Goal: Contribute content: Add original content to the website for others to see

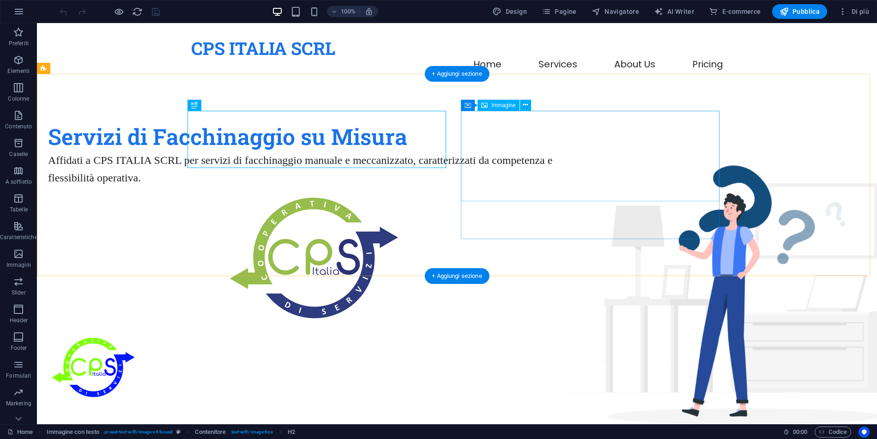
click at [566, 322] on figure at bounding box center [314, 367] width 532 height 91
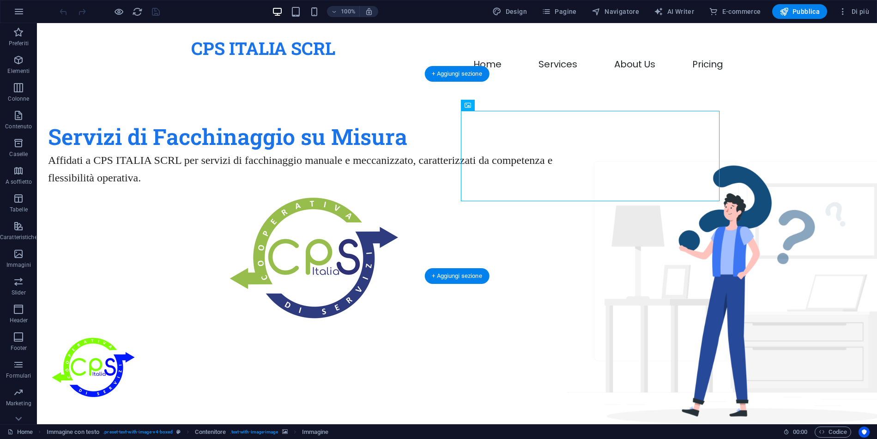
click at [580, 230] on figure at bounding box center [314, 258] width 532 height 128
click at [817, 182] on div "Servizi di Facchinaggio su Misura Affidati a CPS ITALIA SCRL per servizi di fac…" at bounding box center [457, 267] width 840 height 364
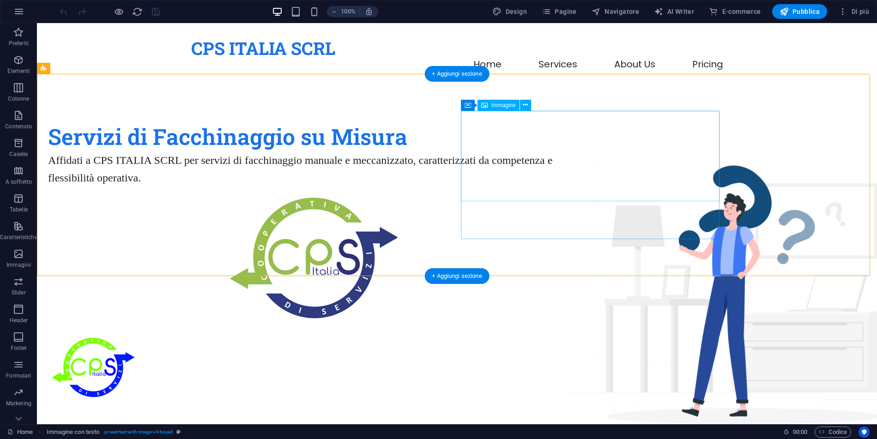
click at [580, 322] on figure at bounding box center [314, 367] width 532 height 91
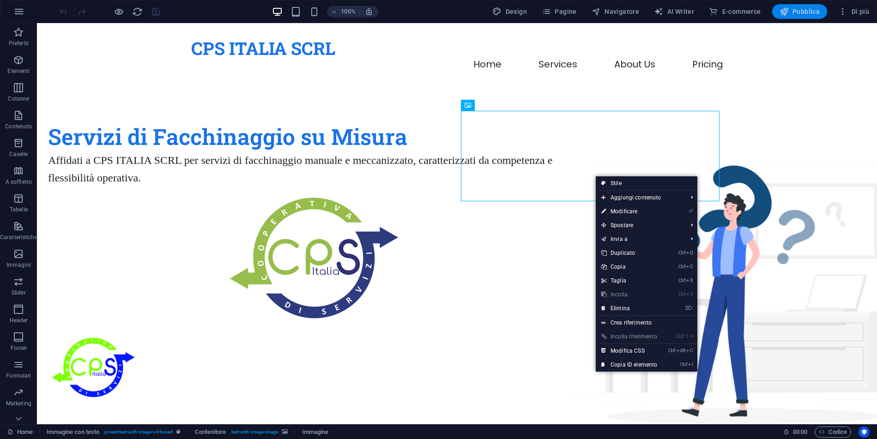
click at [805, 6] on button "Pubblica" at bounding box center [799, 11] width 55 height 15
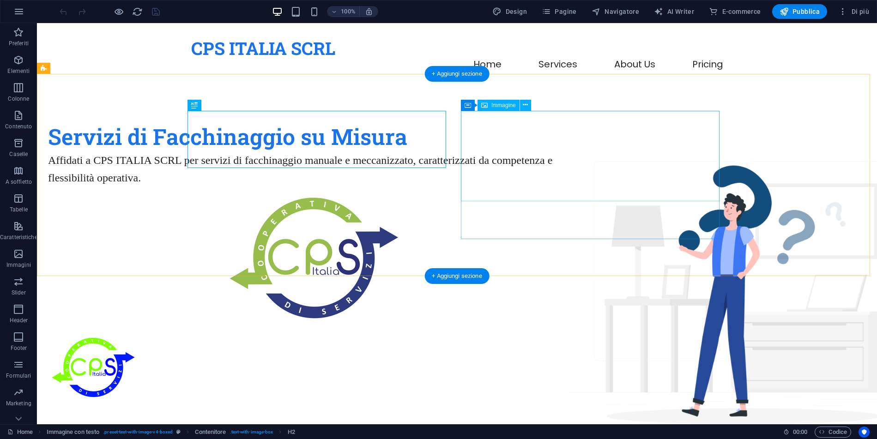
click at [580, 322] on figure at bounding box center [314, 367] width 532 height 91
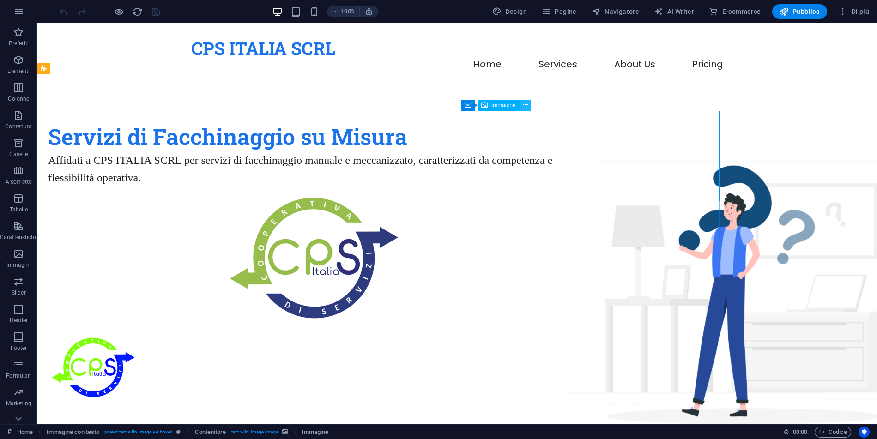
click at [528, 105] on icon at bounding box center [525, 105] width 5 height 10
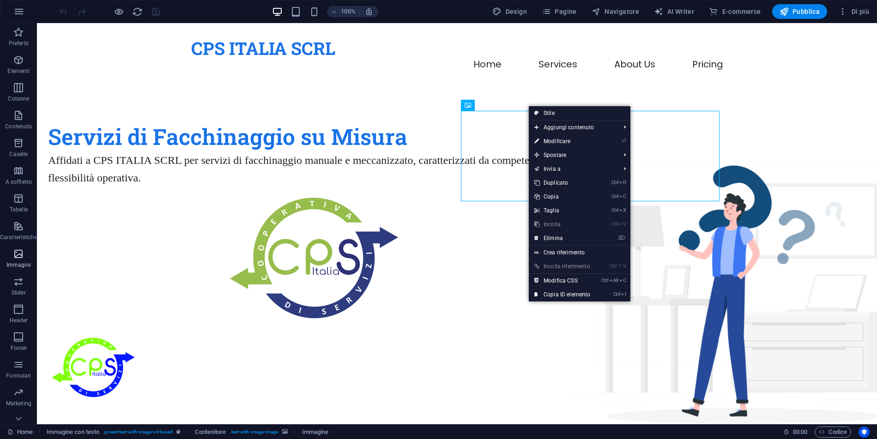
click at [27, 266] on p "Immagini" at bounding box center [18, 264] width 24 height 7
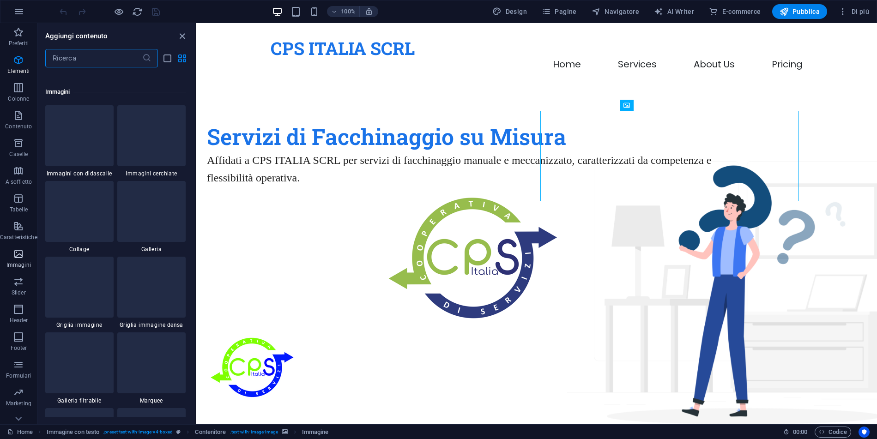
scroll to position [4683, 0]
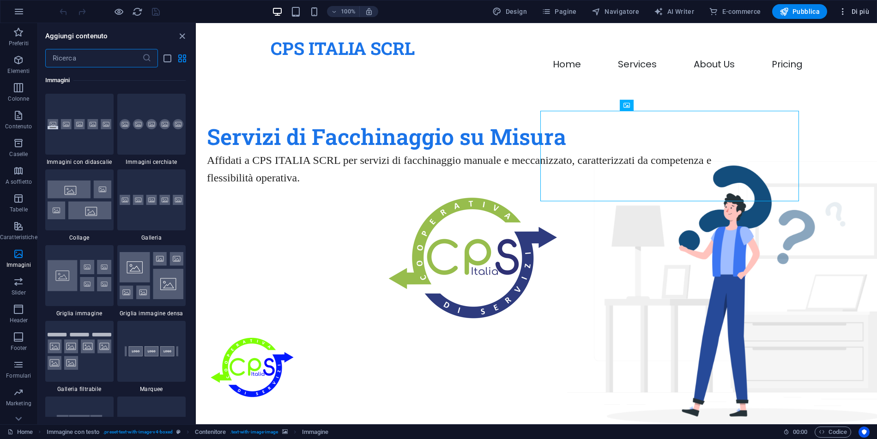
click at [843, 11] on icon "button" at bounding box center [842, 11] width 9 height 9
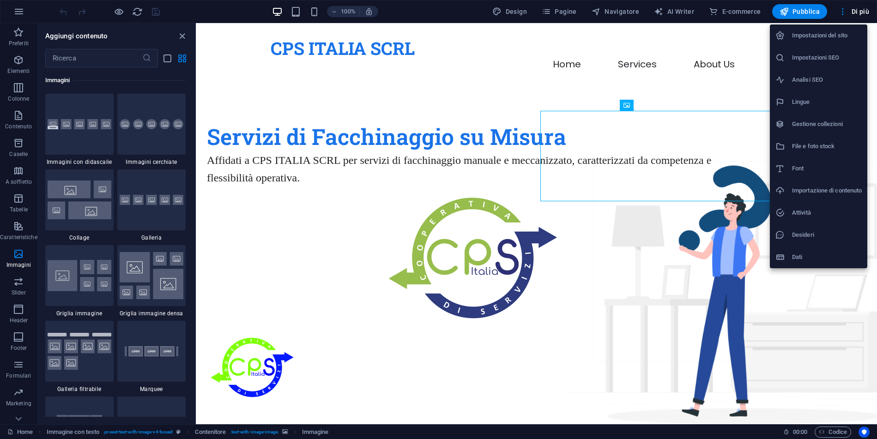
click at [822, 184] on li "Importazione di contenuto" at bounding box center [818, 191] width 97 height 22
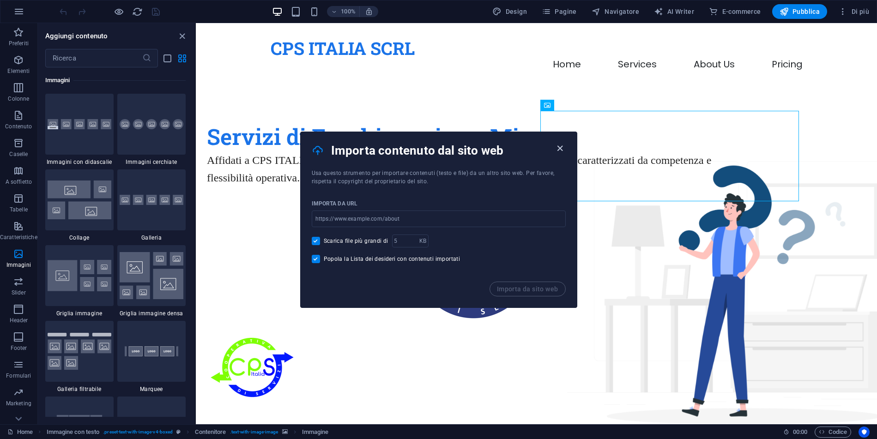
click at [559, 152] on icon "button" at bounding box center [560, 148] width 11 height 11
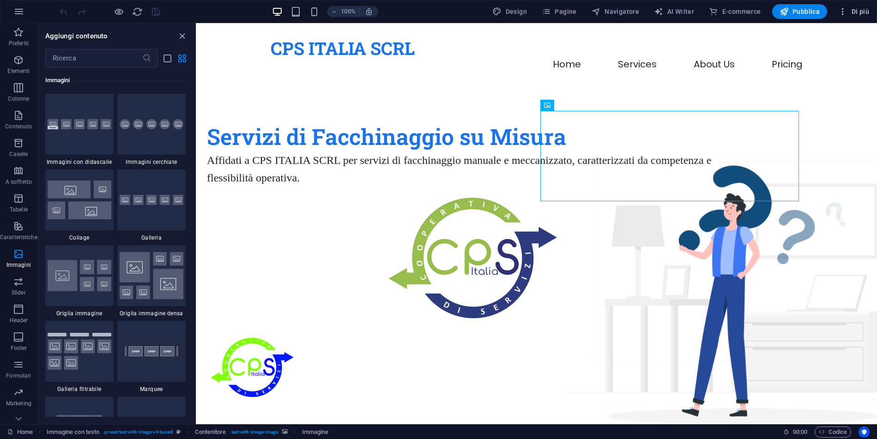
click at [850, 14] on span "Di più" at bounding box center [853, 11] width 31 height 9
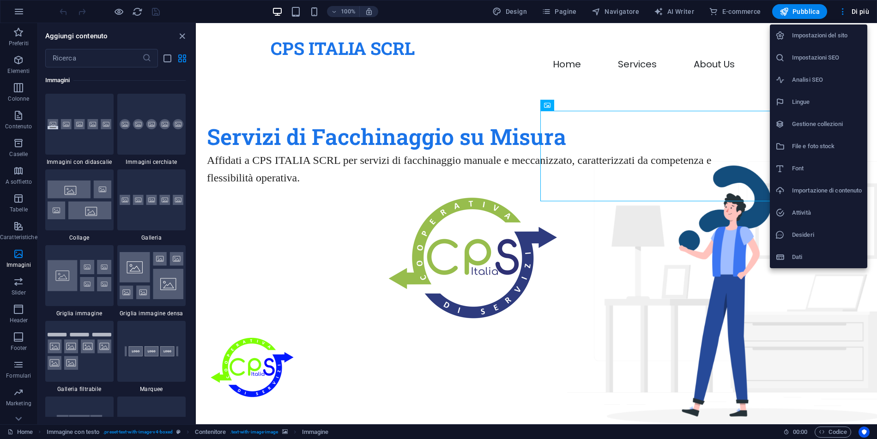
click at [818, 151] on h6 "File e foto stock" at bounding box center [827, 146] width 70 height 11
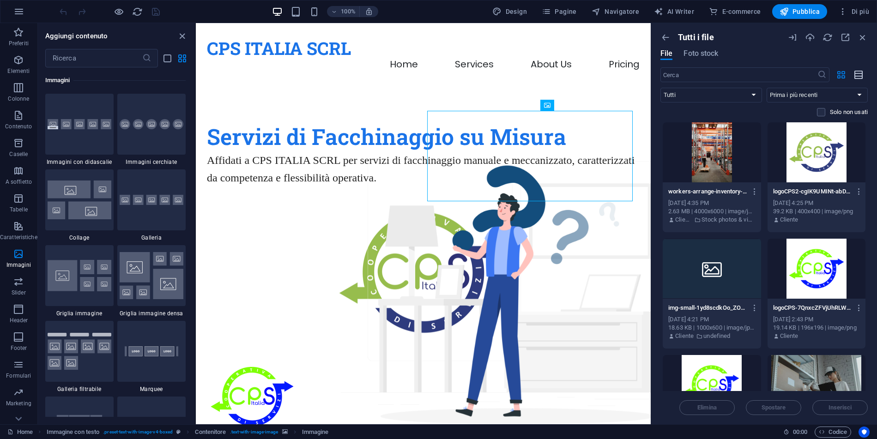
click at [852, 73] on button "button" at bounding box center [859, 74] width 18 height 15
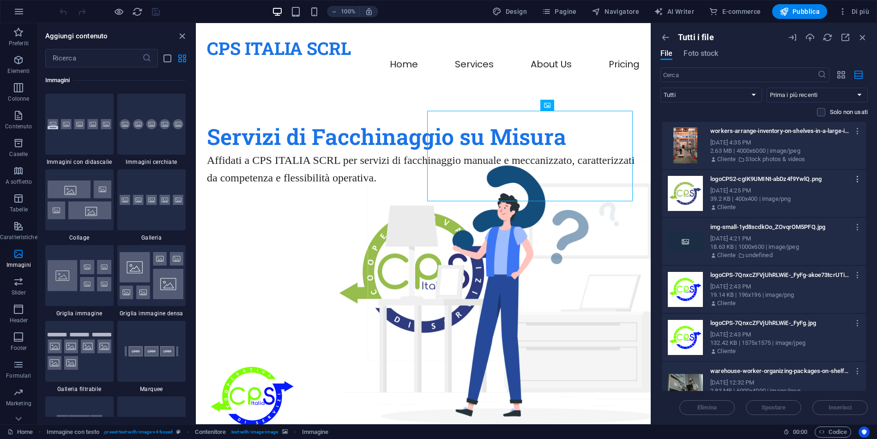
click at [858, 178] on icon "button" at bounding box center [857, 179] width 9 height 8
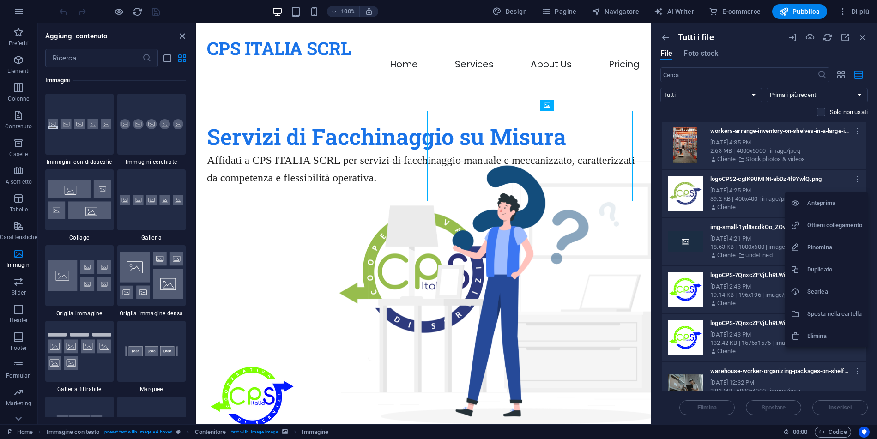
click at [732, 209] on div at bounding box center [438, 219] width 877 height 439
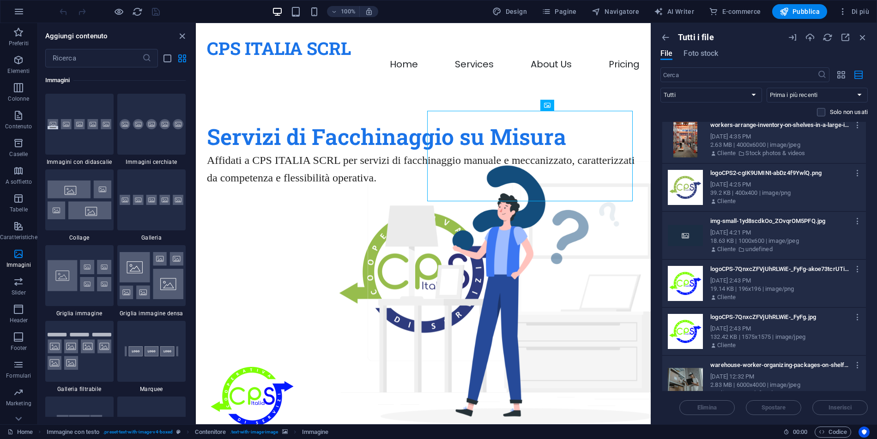
scroll to position [0, 0]
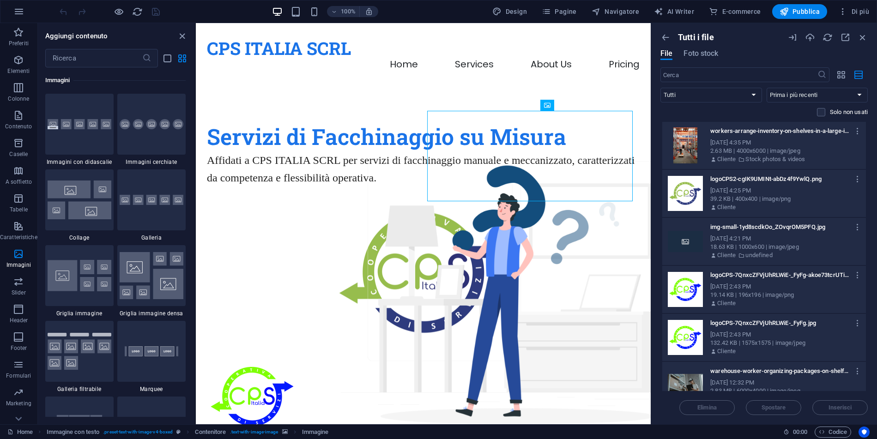
click at [827, 114] on span at bounding box center [827, 112] width 5 height 5
click at [822, 114] on label at bounding box center [821, 112] width 8 height 8
click at [0, 0] on input "checkbox" at bounding box center [0, 0] width 0 height 0
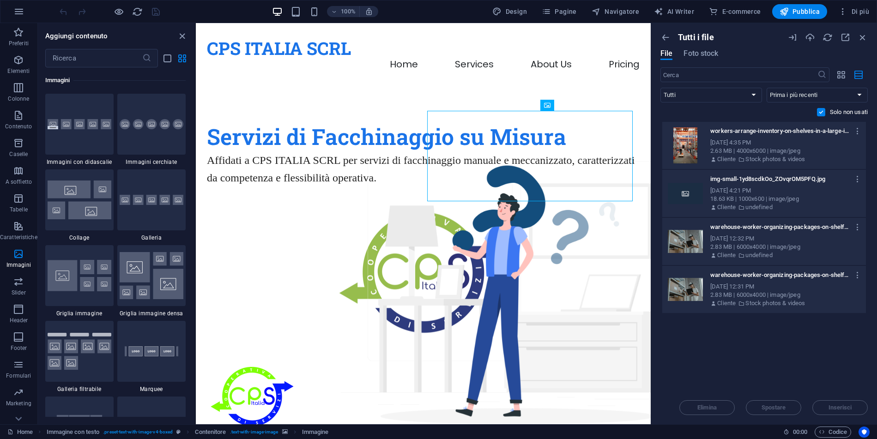
click at [820, 112] on label at bounding box center [821, 112] width 8 height 8
click at [0, 0] on input "checkbox" at bounding box center [0, 0] width 0 height 0
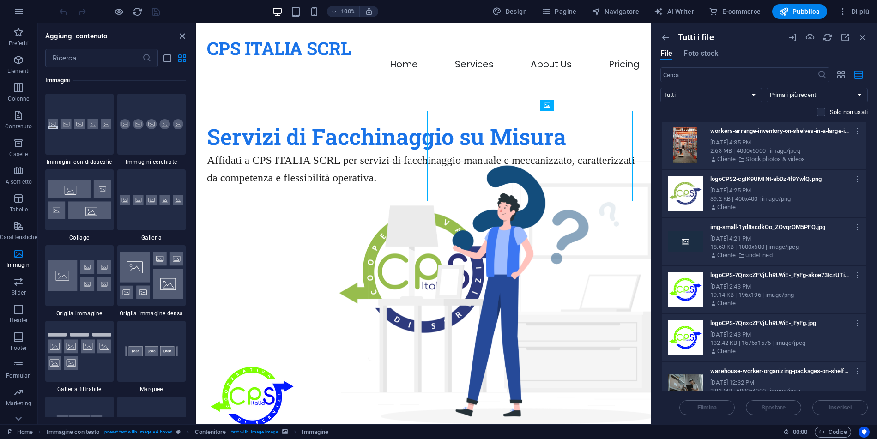
click at [769, 153] on div "2.63 MB | 4000x6000 | image/jpeg" at bounding box center [784, 151] width 148 height 8
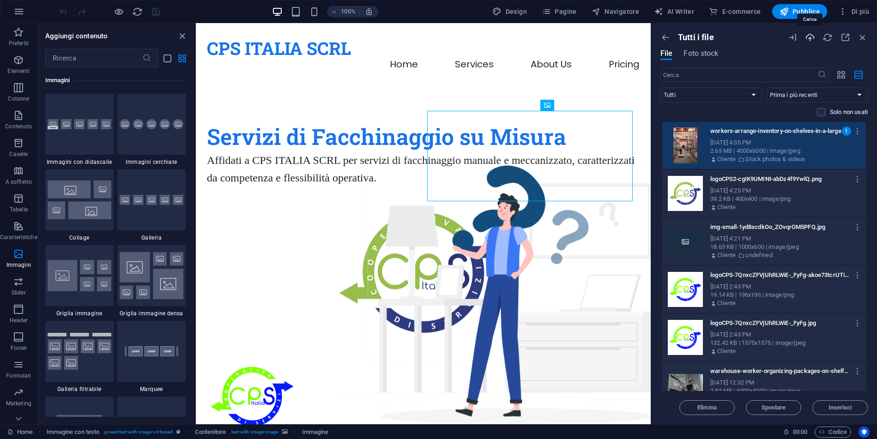
click at [808, 38] on icon "button" at bounding box center [810, 37] width 10 height 10
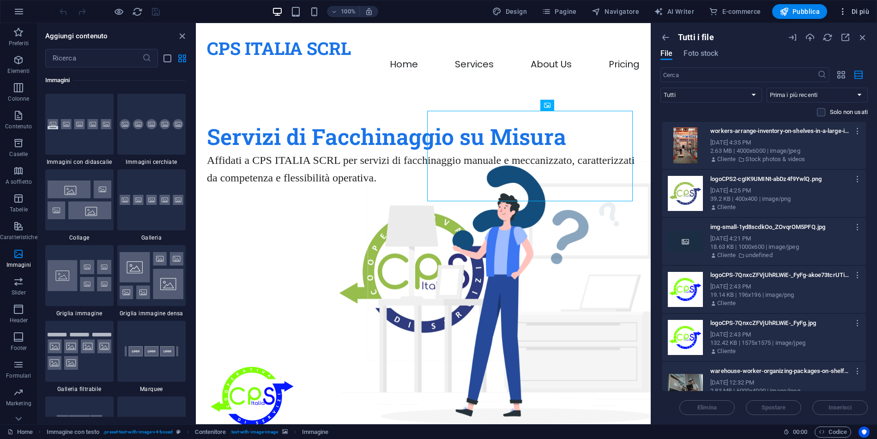
click at [839, 12] on icon "button" at bounding box center [842, 11] width 9 height 9
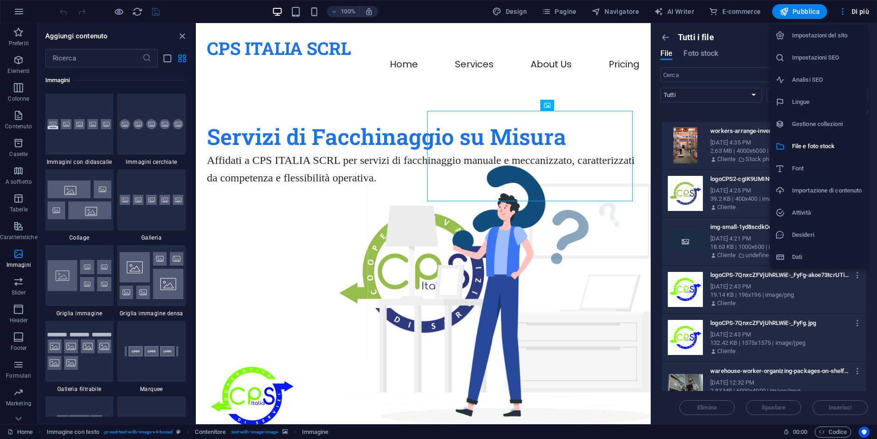
click at [468, 18] on div at bounding box center [438, 219] width 877 height 439
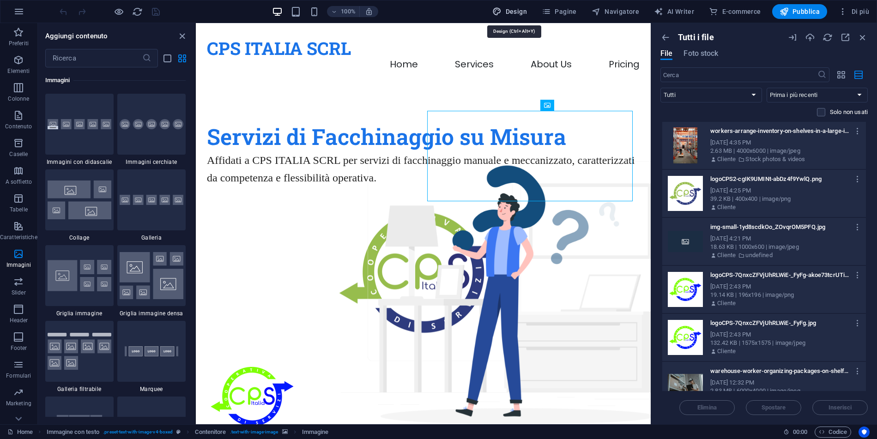
click at [508, 12] on span "Design" at bounding box center [509, 11] width 35 height 9
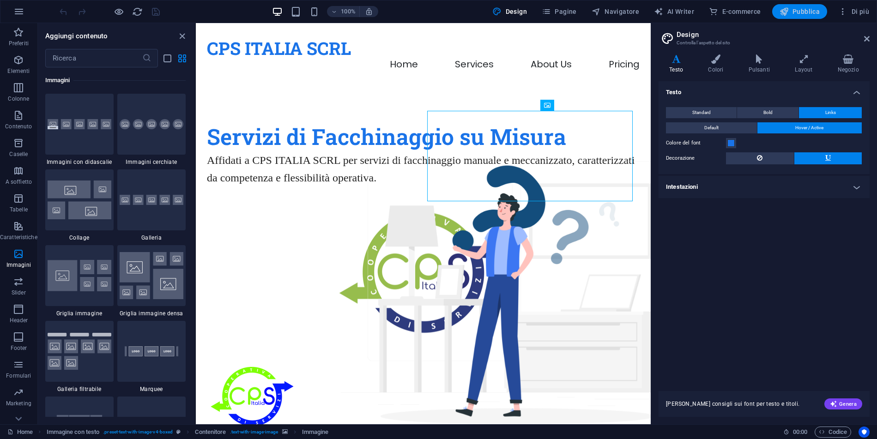
click at [798, 14] on span "Pubblica" at bounding box center [800, 11] width 41 height 9
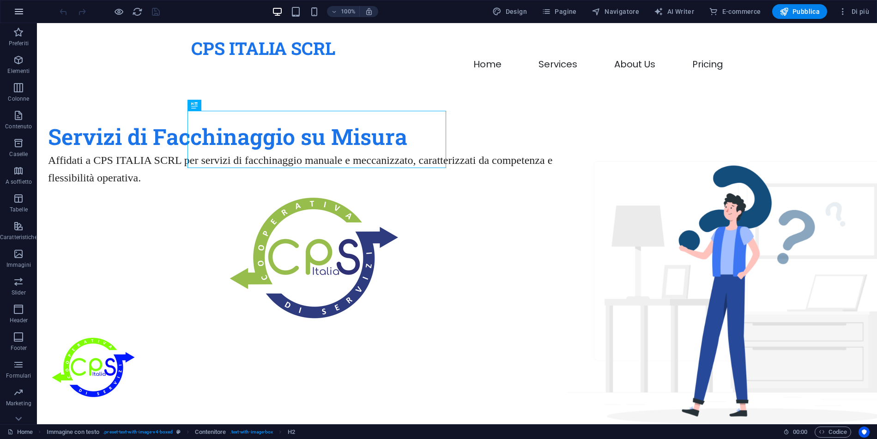
click at [24, 12] on button "button" at bounding box center [19, 11] width 22 height 22
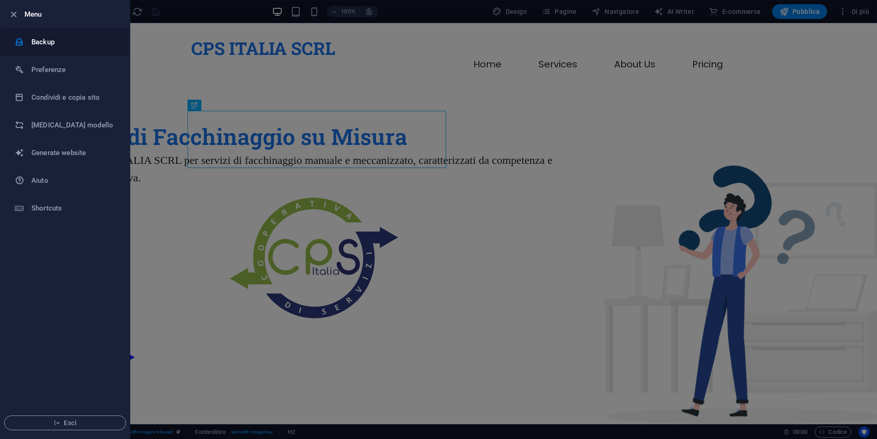
click at [52, 42] on h6 "Backup" at bounding box center [73, 41] width 85 height 11
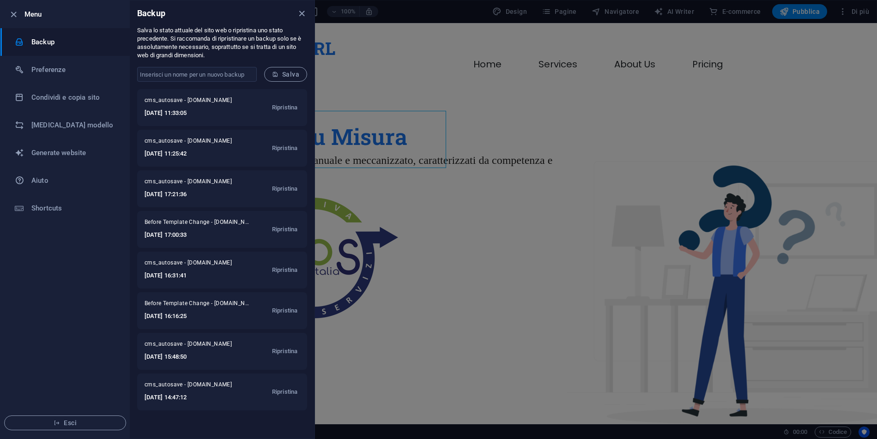
click at [859, 17] on div at bounding box center [438, 219] width 877 height 439
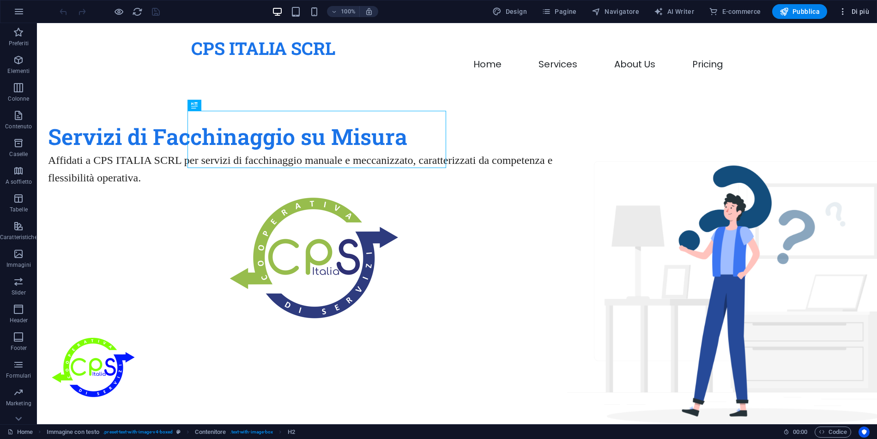
click at [855, 13] on span "Di più" at bounding box center [853, 11] width 31 height 9
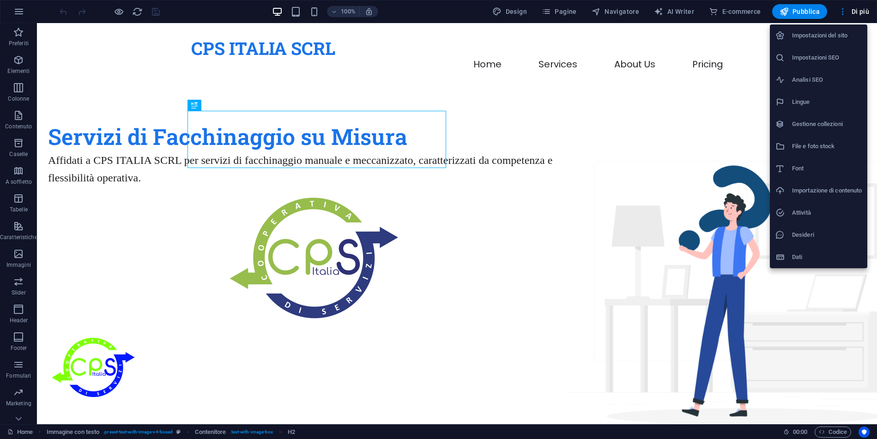
click at [727, 308] on div at bounding box center [438, 219] width 877 height 439
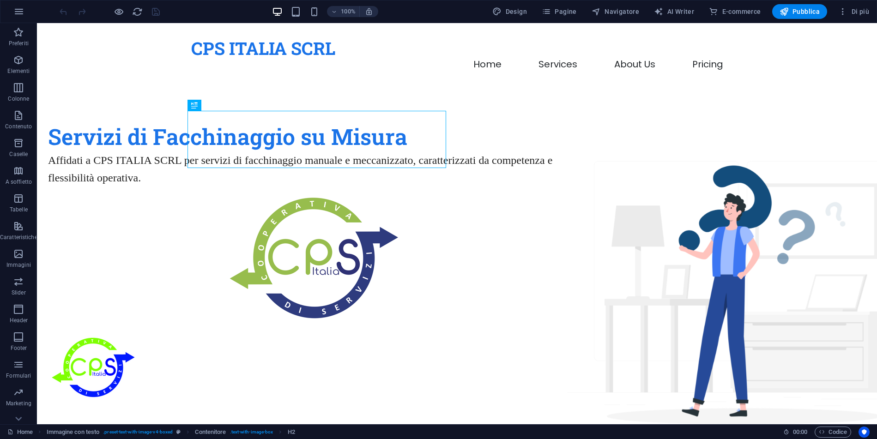
click at [544, 157] on div "Impostazioni del sito Impostazioni SEO Analisi SEO Lingue Gestione collezioni F…" at bounding box center [438, 223] width 877 height 434
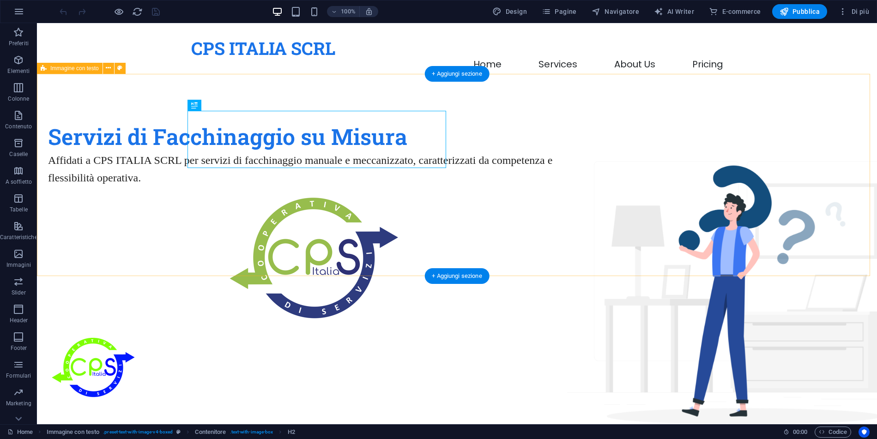
click at [805, 130] on div "Servizi di Facchinaggio su Misura Affidati a CPS ITALIA SCRL per servizi di fac…" at bounding box center [457, 267] width 840 height 364
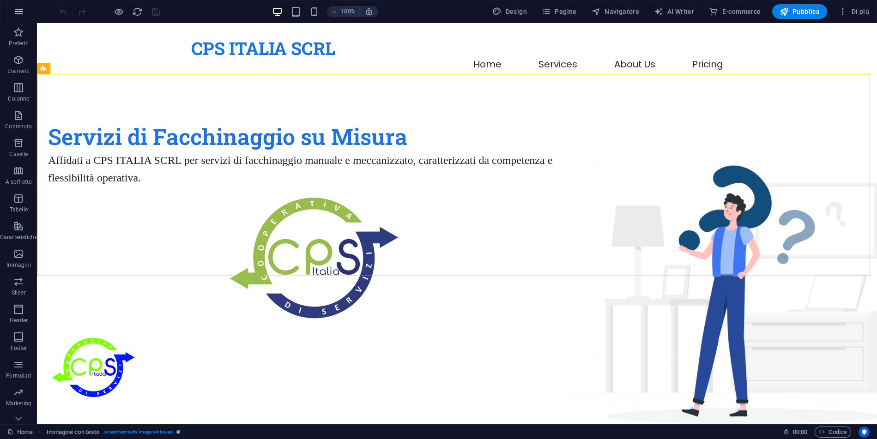
click at [20, 16] on icon "button" at bounding box center [18, 11] width 11 height 11
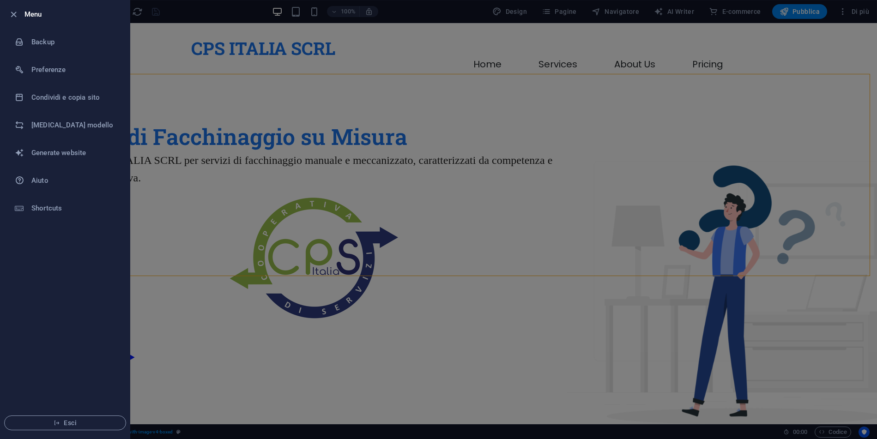
click at [40, 12] on h6 "Menu" at bounding box center [73, 14] width 98 height 11
click at [15, 15] on icon "button" at bounding box center [13, 14] width 11 height 11
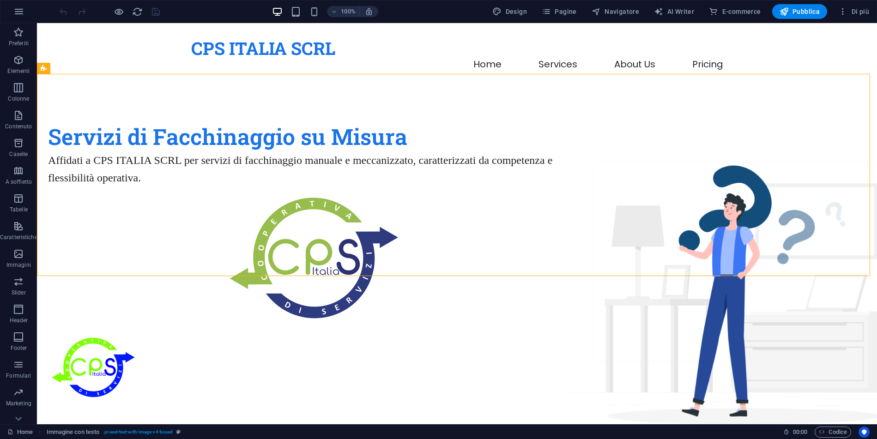
click at [844, 19] on div "100% Design Pagine Navigatore AI Writer E-commerce Pubblica Di più" at bounding box center [438, 11] width 876 height 22
click at [845, 13] on icon "button" at bounding box center [842, 11] width 9 height 9
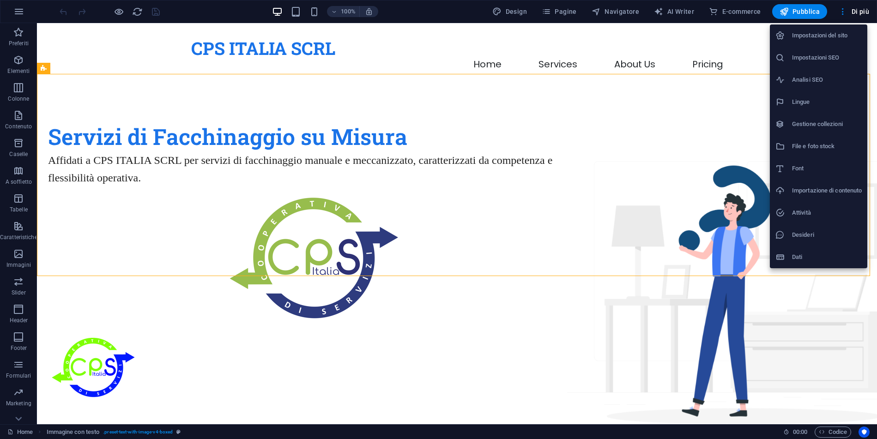
click at [832, 36] on h6 "Impostazioni del sito" at bounding box center [827, 35] width 70 height 11
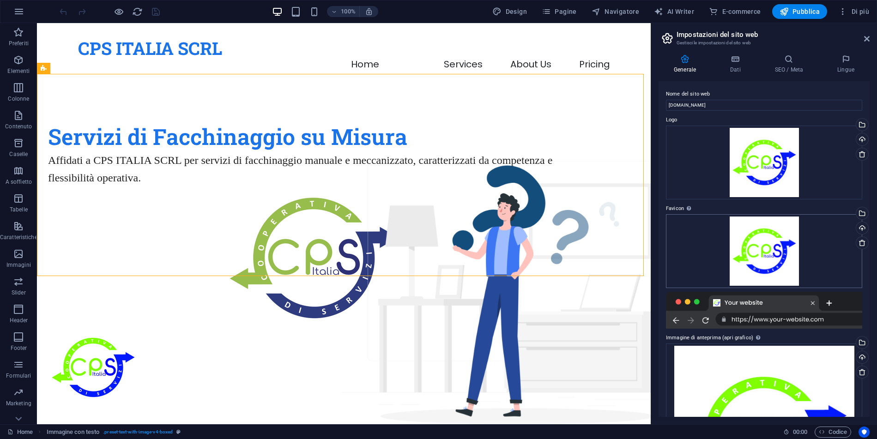
scroll to position [119, 0]
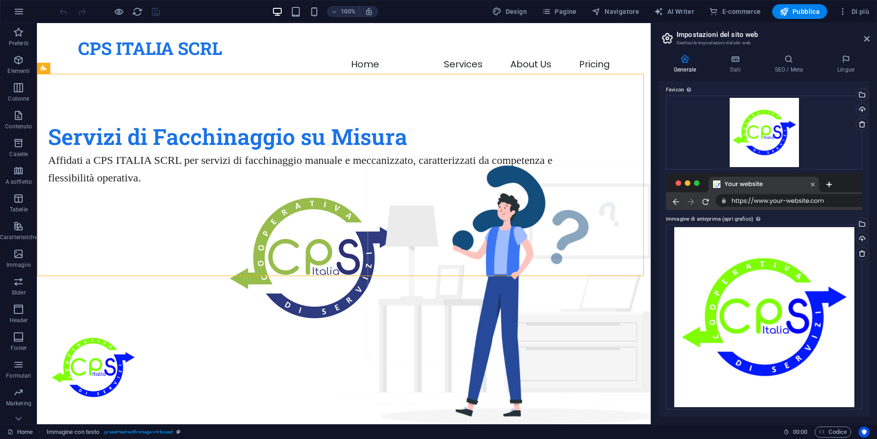
click at [775, 202] on div at bounding box center [764, 191] width 196 height 37
click at [763, 288] on div "Trascina qui i file, fai clic per sceglierli o selezionali da File o dalle nost…" at bounding box center [764, 317] width 196 height 185
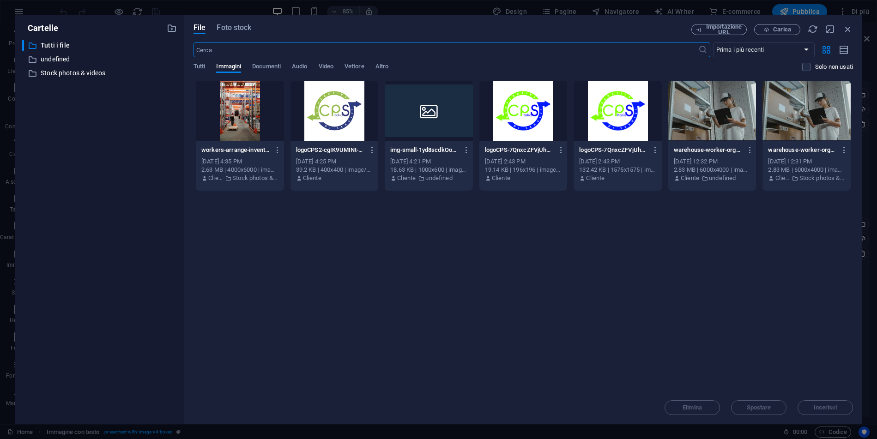
click at [850, 33] on icon "button" at bounding box center [848, 29] width 10 height 10
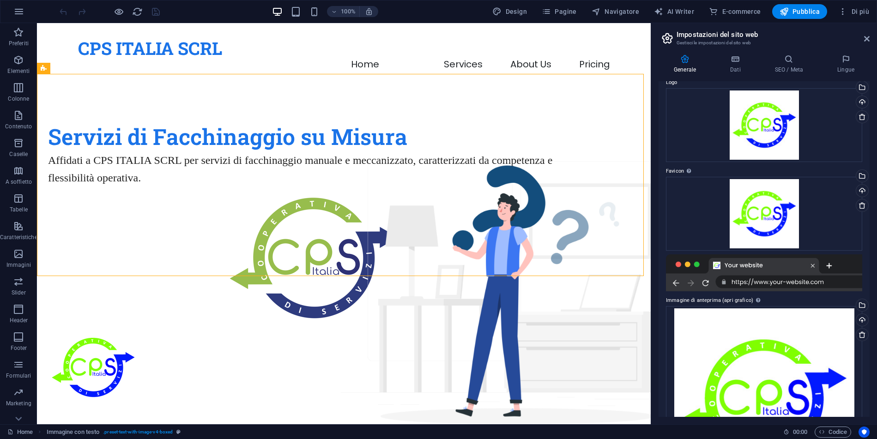
scroll to position [0, 0]
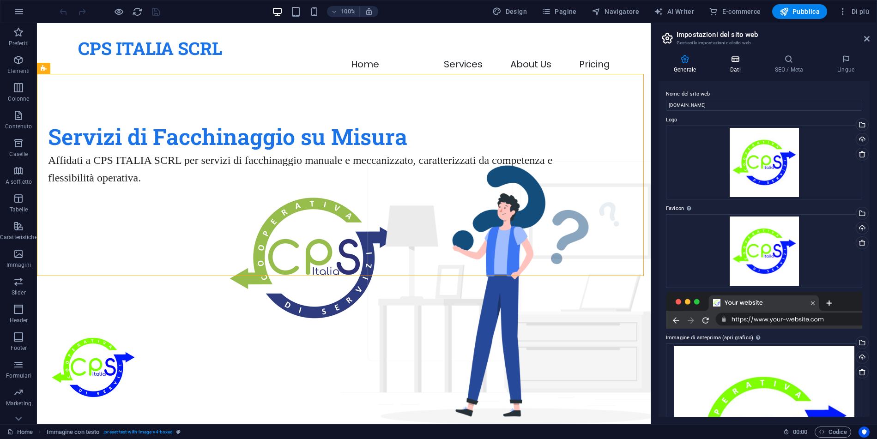
click at [725, 59] on icon at bounding box center [735, 58] width 41 height 9
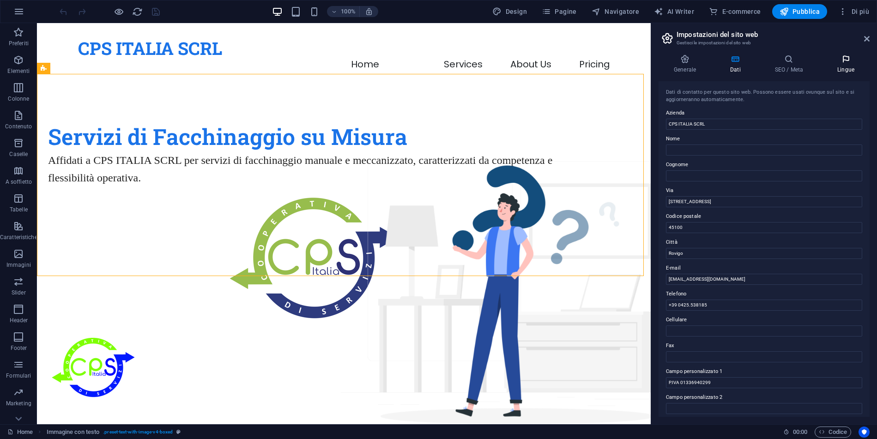
click at [834, 60] on icon at bounding box center [846, 58] width 48 height 9
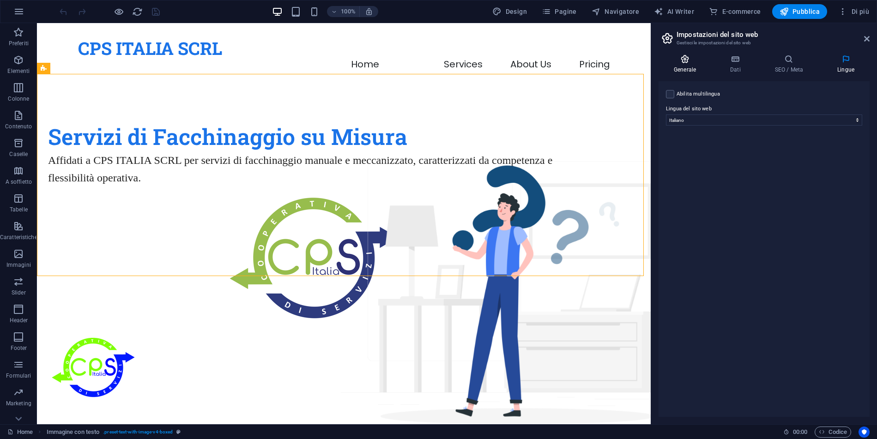
click at [703, 61] on icon at bounding box center [685, 58] width 53 height 9
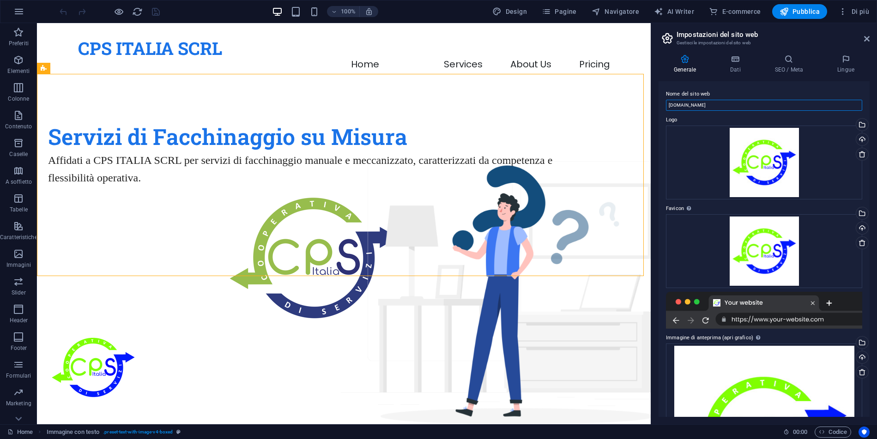
click at [695, 108] on input "[DOMAIN_NAME]" at bounding box center [764, 105] width 196 height 11
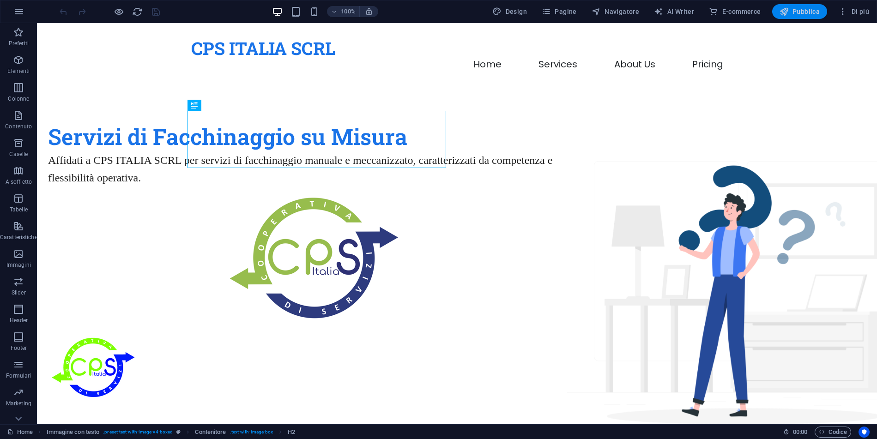
click at [805, 17] on button "Pubblica" at bounding box center [799, 11] width 55 height 15
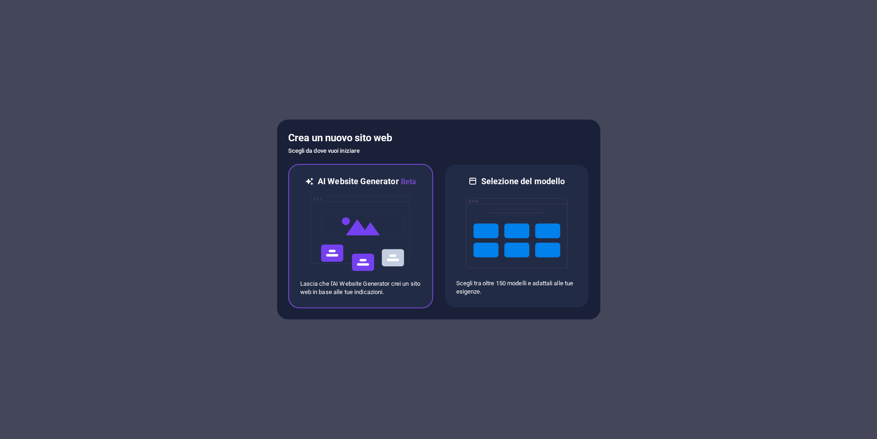
click at [380, 219] on img at bounding box center [361, 233] width 102 height 92
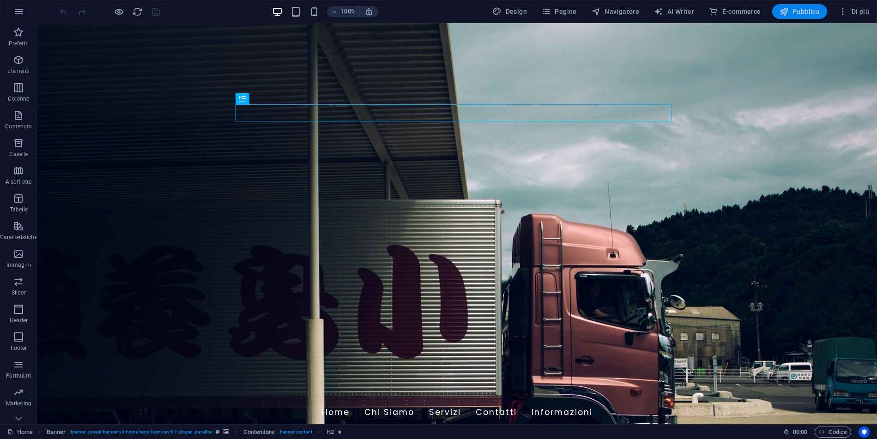
click at [802, 14] on span "Pubblica" at bounding box center [800, 11] width 41 height 9
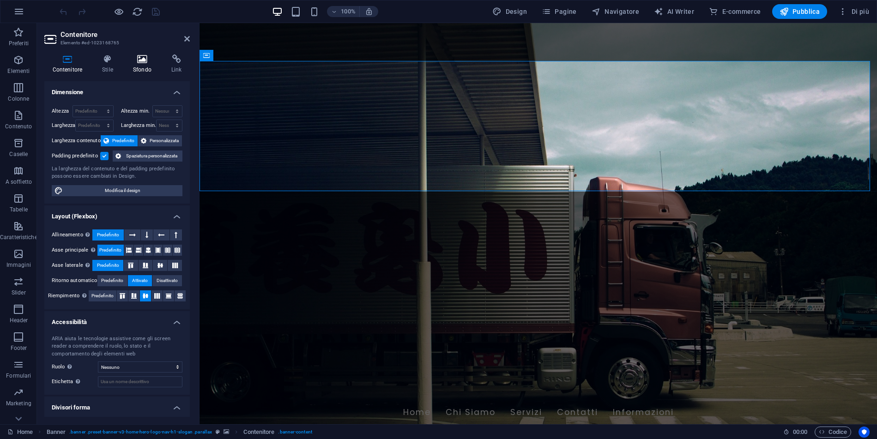
click at [138, 60] on icon at bounding box center [142, 58] width 35 height 9
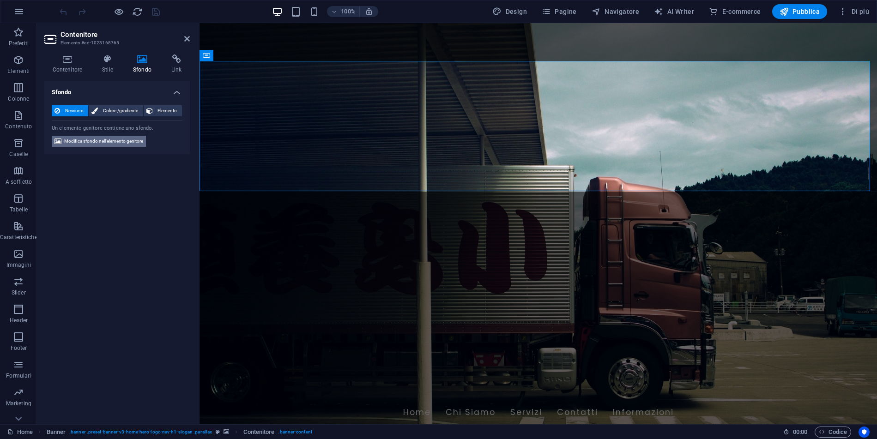
click at [121, 140] on span "Modifica sfondo nell'elemento genitore" at bounding box center [103, 141] width 79 height 11
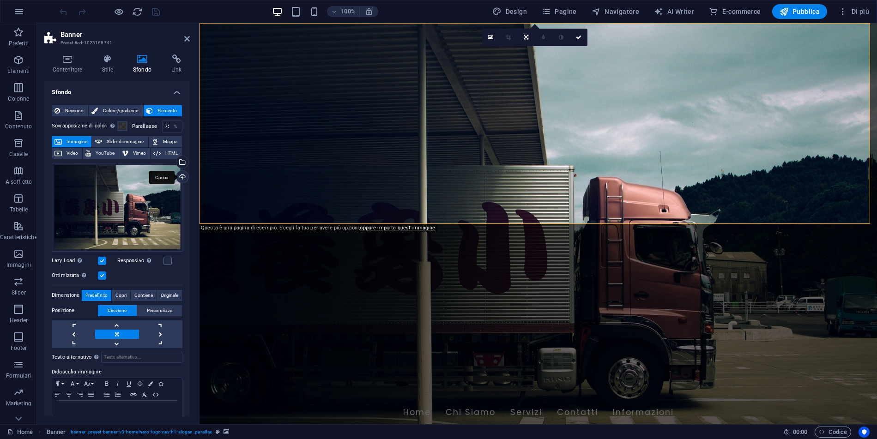
click at [181, 176] on div "Carica" at bounding box center [182, 178] width 14 height 14
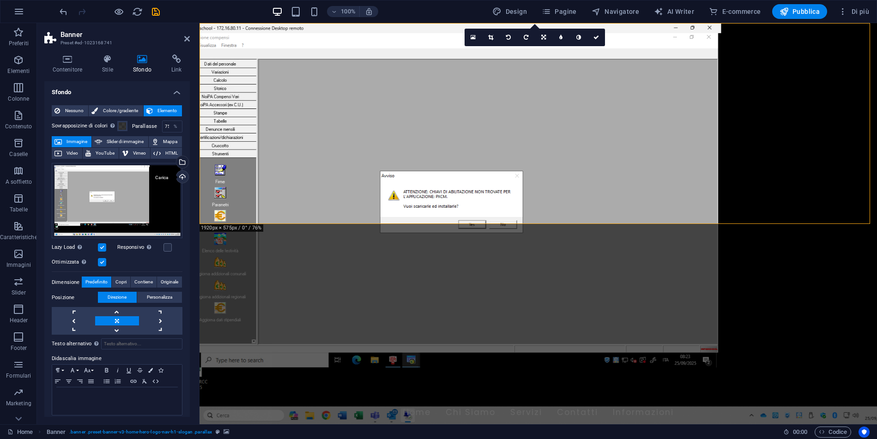
click at [182, 177] on div "Carica" at bounding box center [182, 178] width 14 height 14
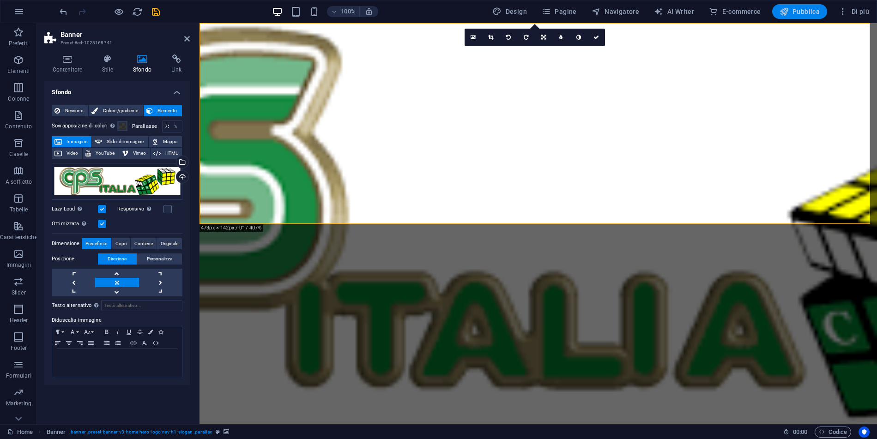
click at [808, 17] on button "Pubblica" at bounding box center [799, 11] width 55 height 15
checkbox input "false"
